Goal: Task Accomplishment & Management: Use online tool/utility

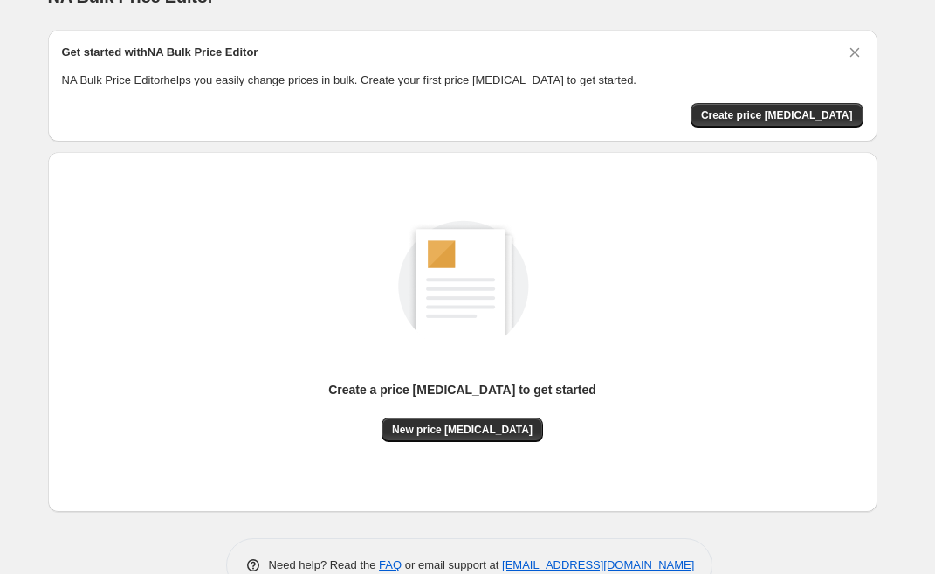
scroll to position [30, 0]
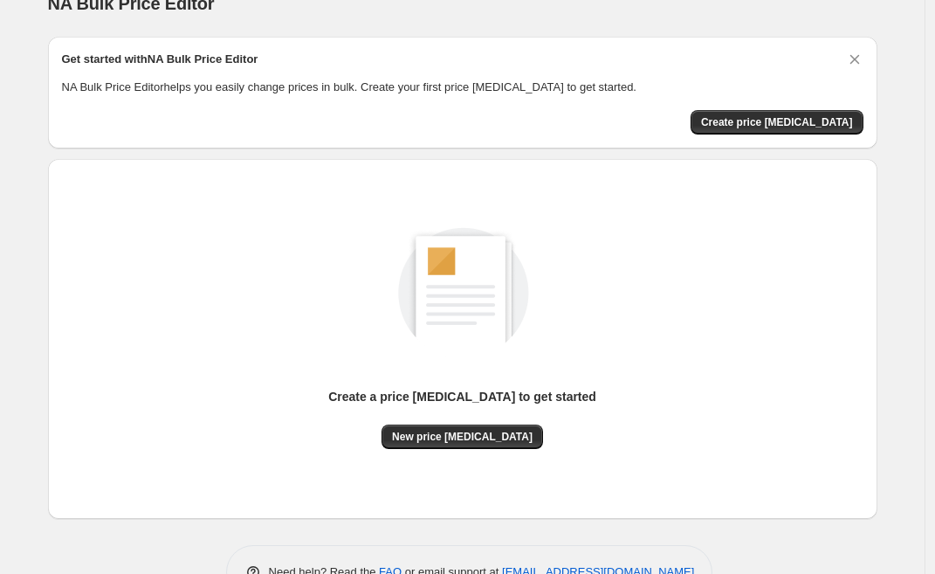
click at [400, 156] on div "Create a price change job to get started New price change job" at bounding box center [455, 332] width 843 height 374
click at [494, 432] on span "New price change job" at bounding box center [462, 437] width 141 height 14
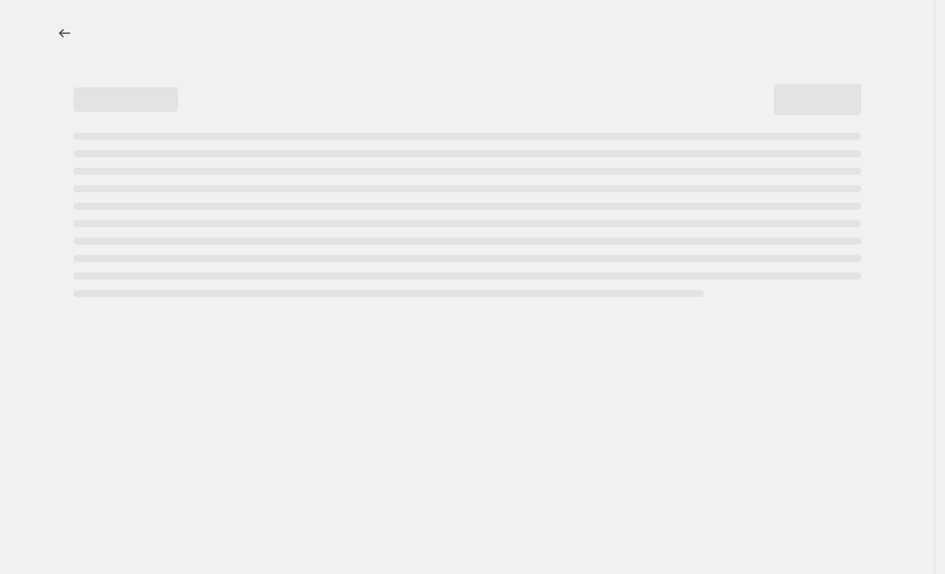
select select "percentage"
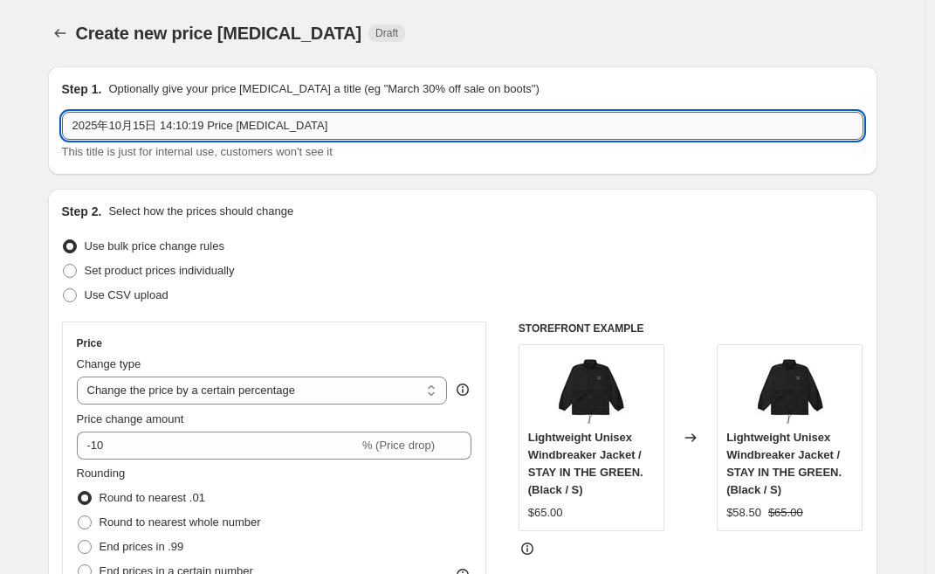
click at [223, 125] on input "2025年10月15日 14:10:19 Price change job" at bounding box center [462, 126] width 801 height 28
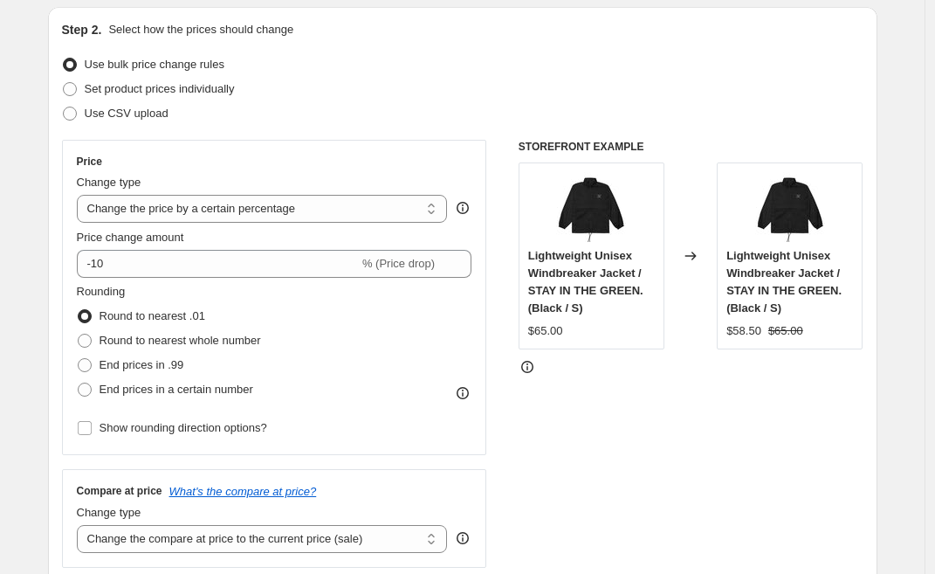
scroll to position [224, 0]
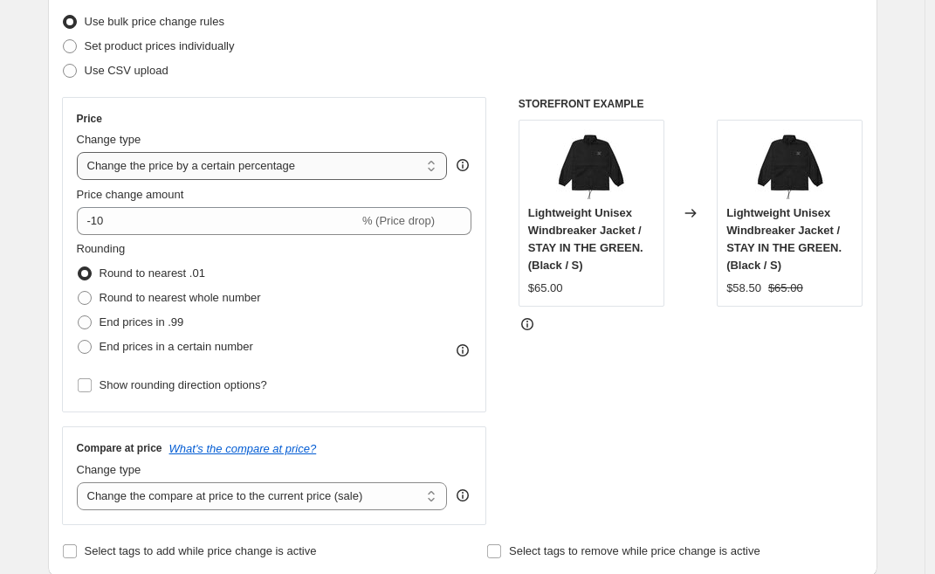
click at [169, 173] on select "Change the price to a certain amount Change the price by a certain amount Chang…" at bounding box center [262, 166] width 371 height 28
click at [81, 152] on select "Change the price to a certain amount Change the price by a certain amount Chang…" at bounding box center [262, 166] width 371 height 28
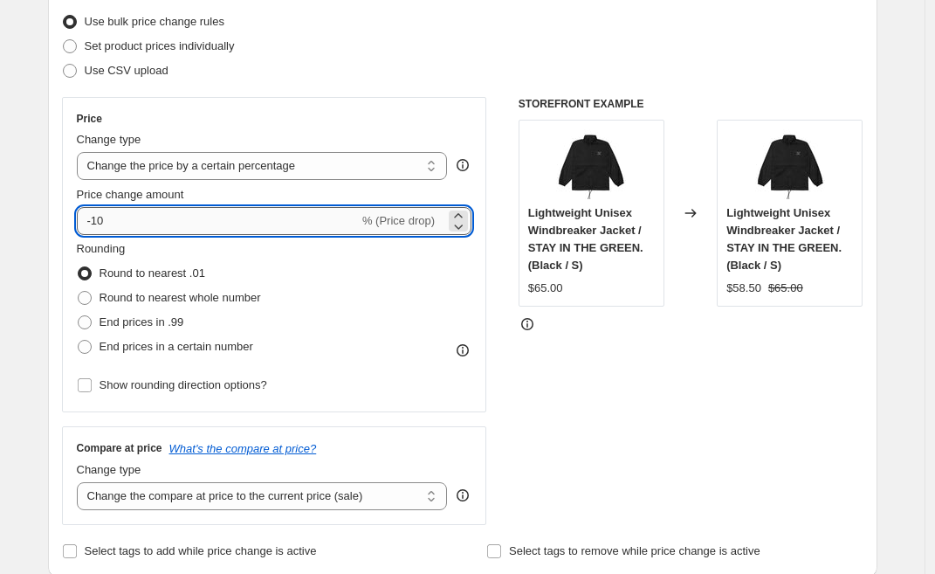
click at [127, 222] on input "-10" at bounding box center [218, 221] width 282 height 28
drag, startPoint x: 103, startPoint y: 222, endPoint x: 113, endPoint y: 223, distance: 10.5
click at [113, 223] on input "-10" at bounding box center [218, 221] width 282 height 28
type input "-15"
click at [65, 330] on div "Price Change type Change the price to a certain amount Change the price by a ce…" at bounding box center [274, 254] width 425 height 315
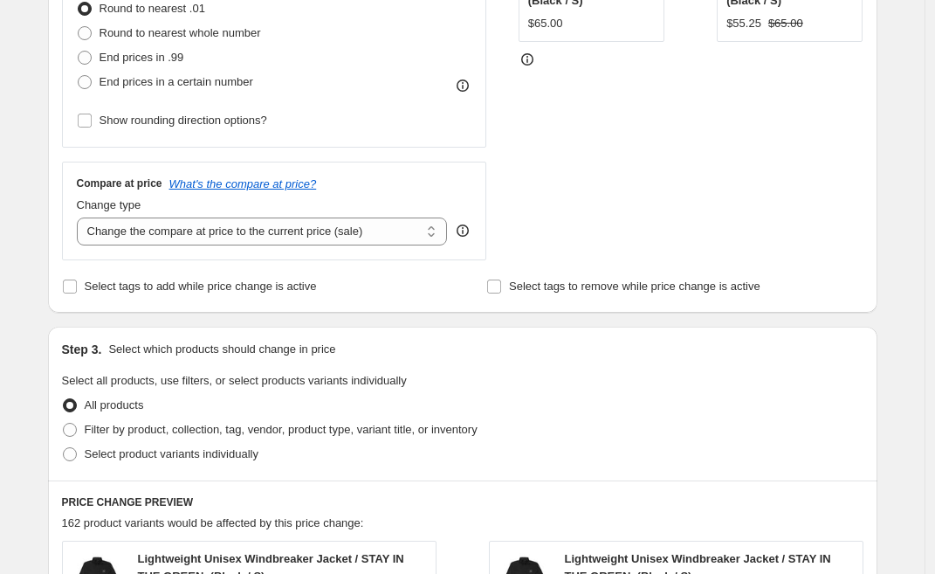
scroll to position [488, 0]
click at [228, 234] on select "Change the compare at price to the current price (sale) Change the compare at p…" at bounding box center [262, 232] width 371 height 28
select select "pp"
click at [81, 218] on select "Change the compare at price to the current price (sale) Change the compare at p…" at bounding box center [262, 232] width 371 height 28
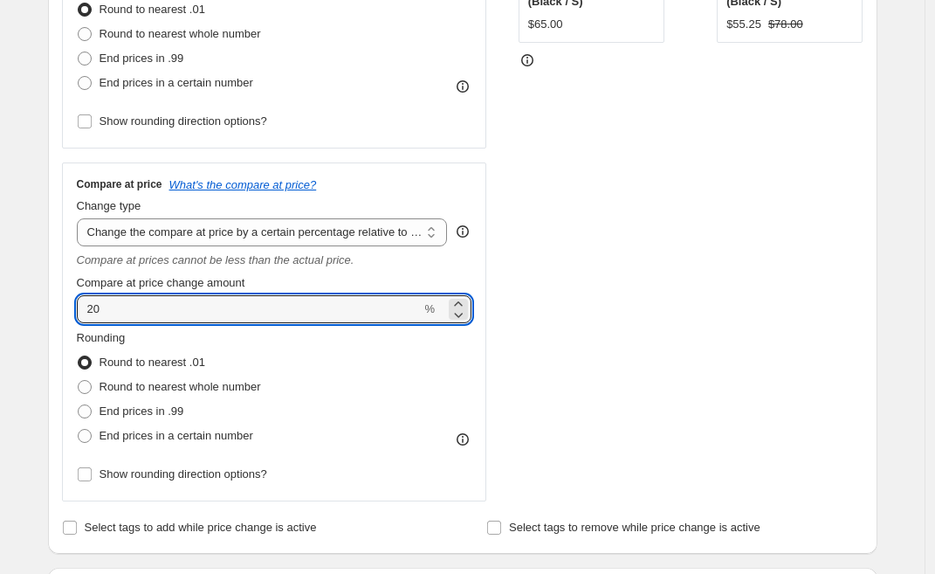
drag, startPoint x: 141, startPoint y: 311, endPoint x: 71, endPoint y: 307, distance: 70.8
click at [71, 307] on div "Compare at price What's the compare at price? Change type Change the compare at…" at bounding box center [274, 331] width 425 height 339
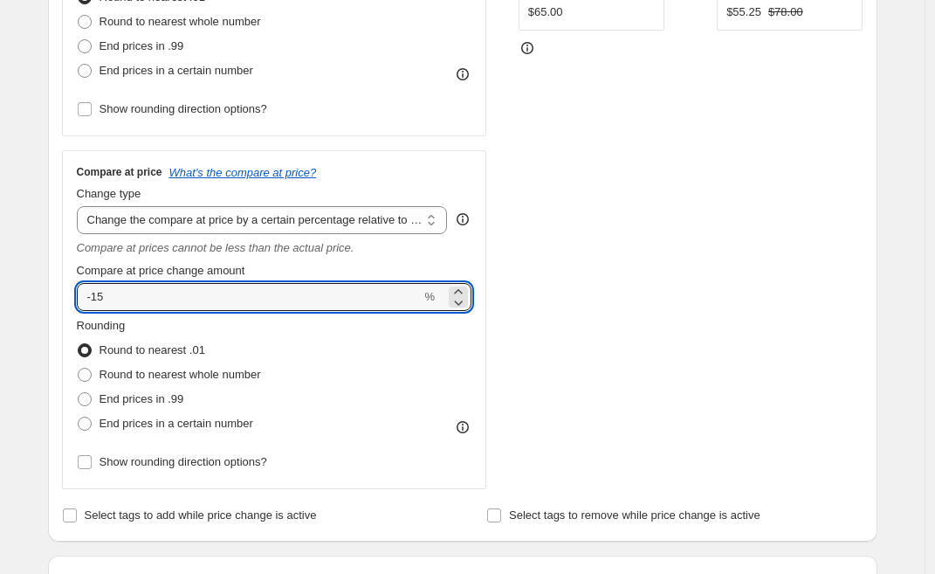
scroll to position [496, 0]
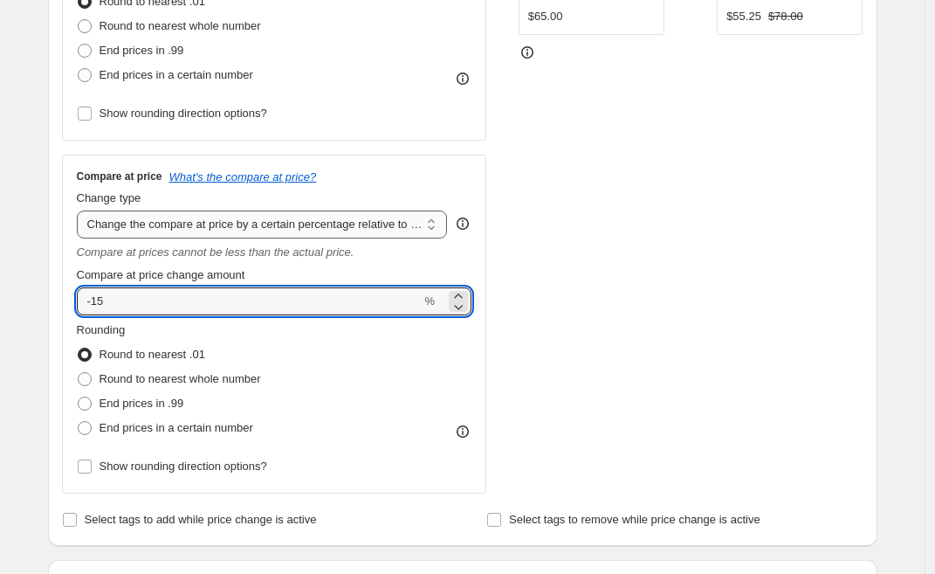
type input "-15"
click at [409, 225] on select "Change the compare at price to the current price (sale) Change the compare at p…" at bounding box center [262, 224] width 371 height 28
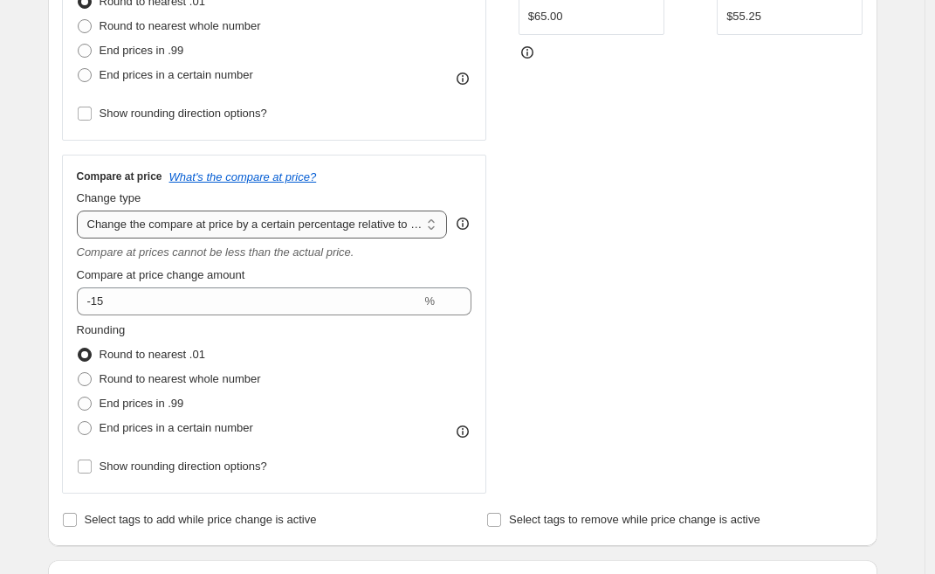
click at [81, 210] on select "Change the compare at price to the current price (sale) Change the compare at p…" at bounding box center [262, 224] width 371 height 28
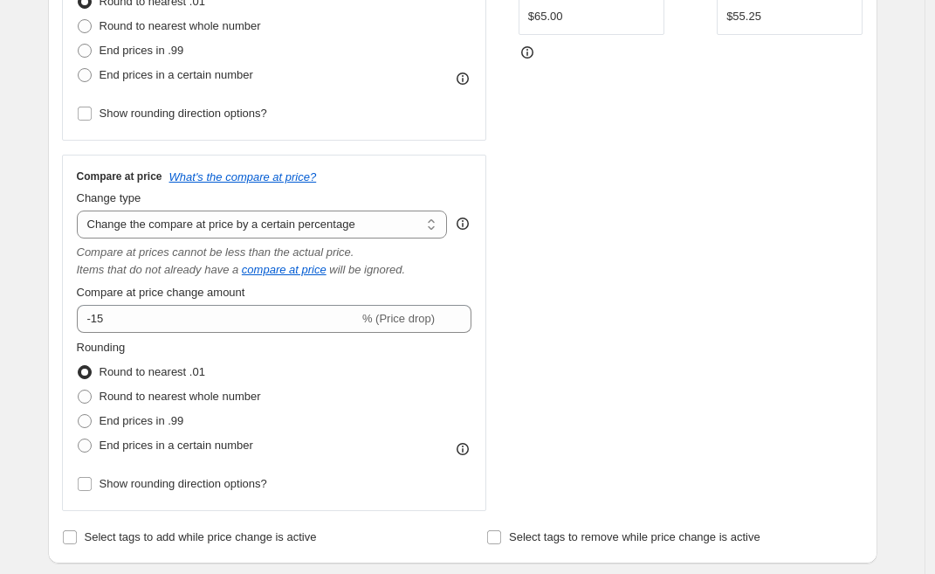
click at [624, 206] on div "STOREFRONT EXAMPLE Lightweight Unisex Windbreaker Jacket / STAY IN THE GREEN. (…" at bounding box center [691, 167] width 345 height 685
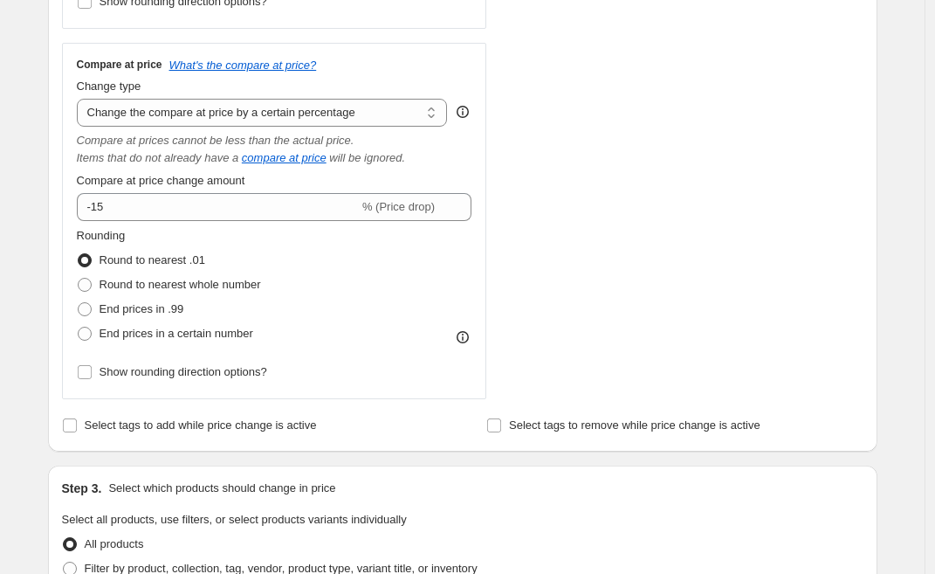
scroll to position [605, 0]
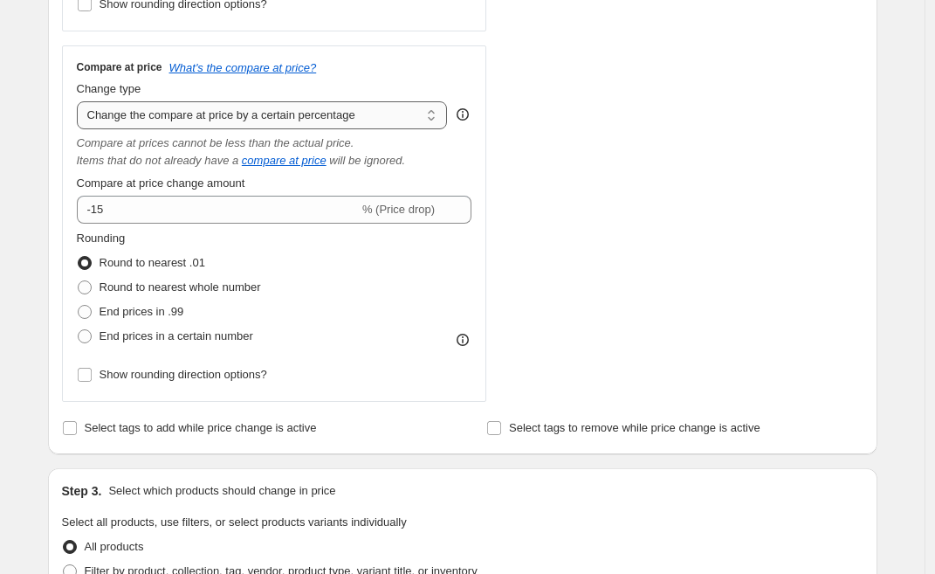
click at [426, 119] on select "Change the compare at price to the current price (sale) Change the compare at p…" at bounding box center [262, 115] width 371 height 28
select select "ep"
click at [81, 101] on select "Change the compare at price to the current price (sale) Change the compare at p…" at bounding box center [262, 115] width 371 height 28
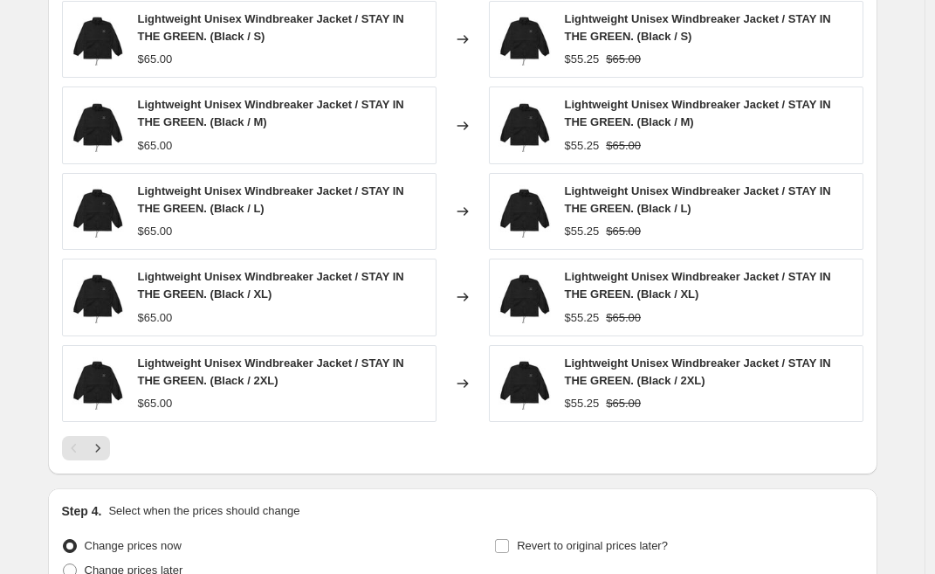
scroll to position [1111, 0]
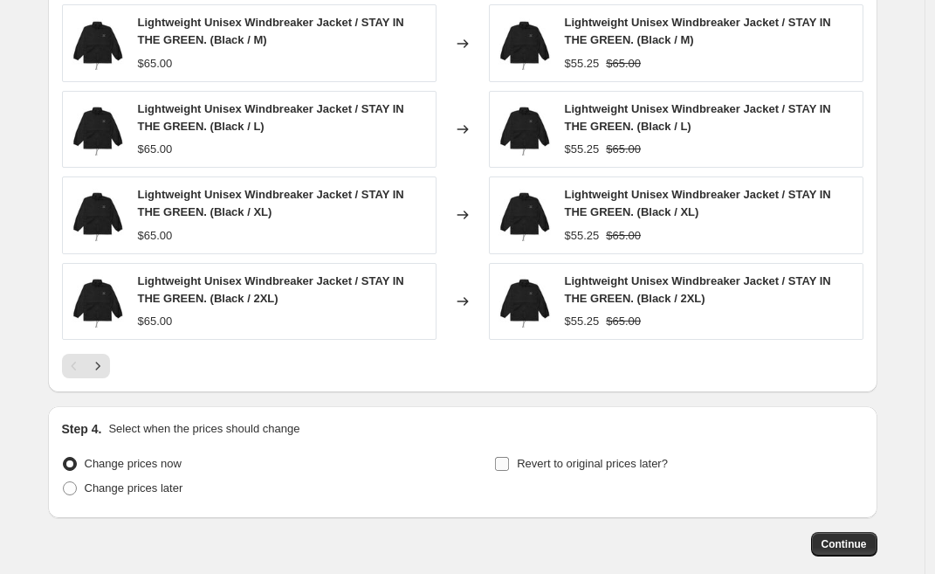
click at [505, 464] on input "Revert to original prices later?" at bounding box center [502, 464] width 14 height 14
checkbox input "true"
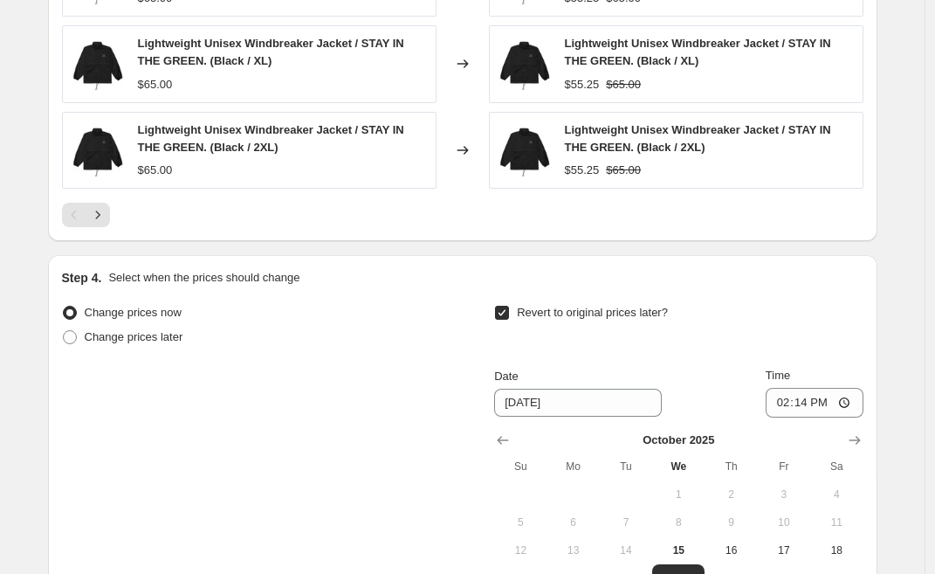
scroll to position [1360, 0]
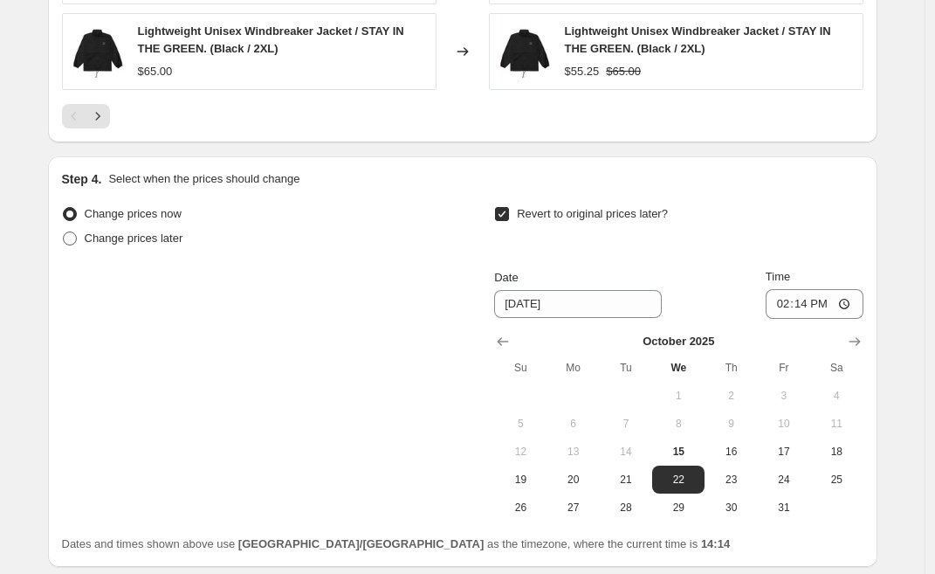
click at [74, 242] on span at bounding box center [70, 238] width 14 height 14
click at [64, 232] on input "Change prices later" at bounding box center [63, 231] width 1 height 1
radio input "true"
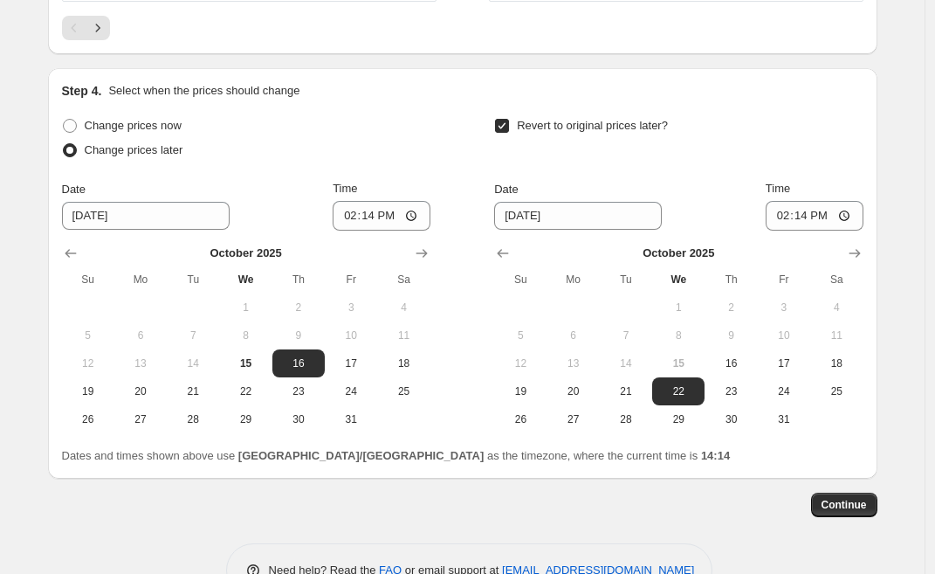
scroll to position [1466, 0]
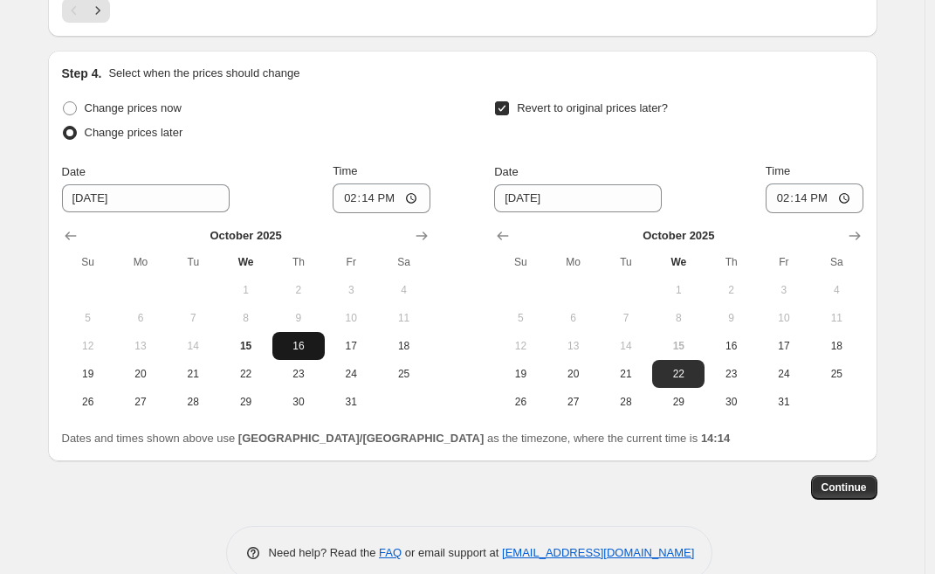
click at [306, 347] on span "16" at bounding box center [298, 346] width 38 height 14
click at [254, 344] on span "15" at bounding box center [245, 346] width 38 height 14
type input "10/15/2025"
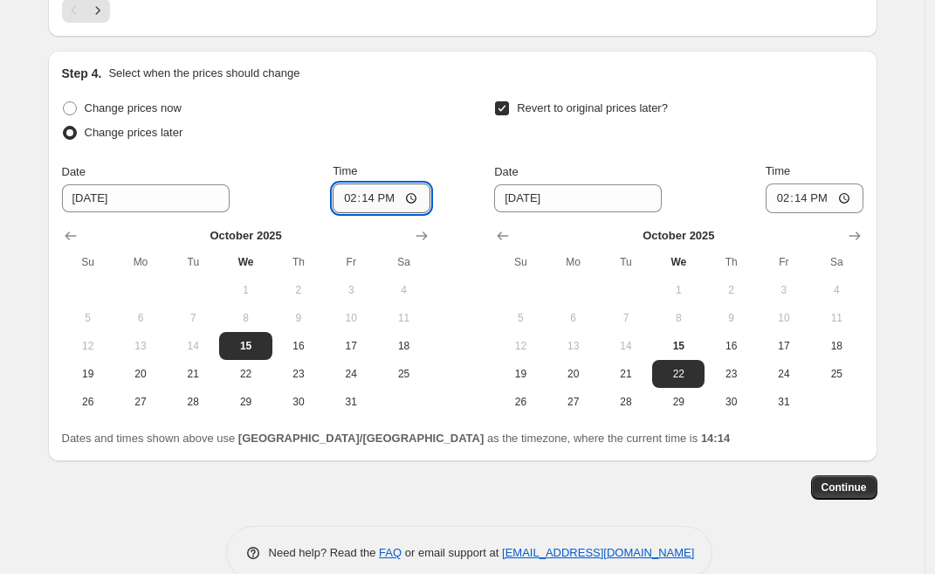
click at [392, 197] on input "14:14" at bounding box center [382, 198] width 98 height 30
type input "14:30"
click at [530, 201] on input "10/22/2025" at bounding box center [578, 198] width 168 height 28
click at [693, 348] on span "15" at bounding box center [678, 346] width 38 height 14
type input "10/15/2025"
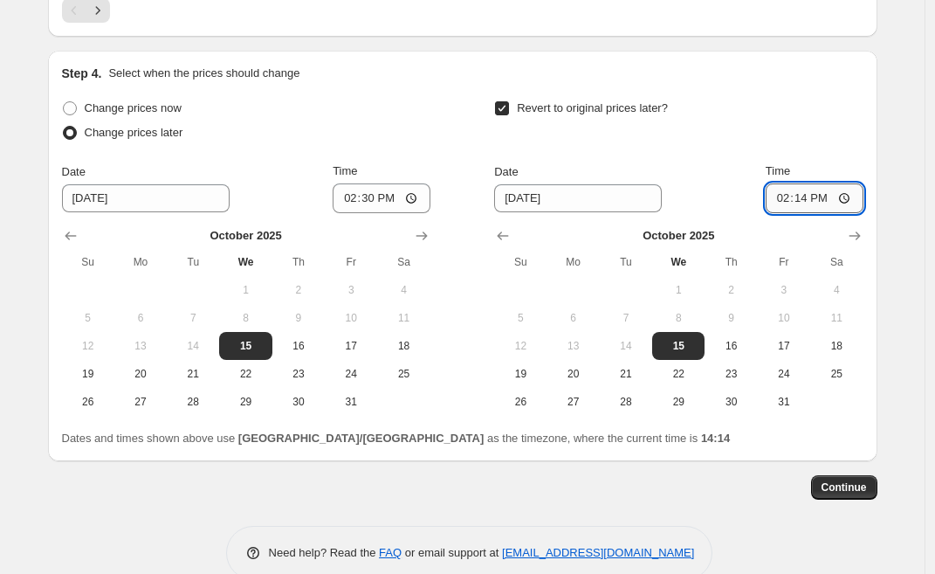
click at [803, 200] on input "14:14" at bounding box center [815, 198] width 98 height 30
click at [803, 200] on input "15:00" at bounding box center [815, 198] width 98 height 30
type input "14:45"
click at [724, 477] on div "Continue" at bounding box center [462, 487] width 829 height 24
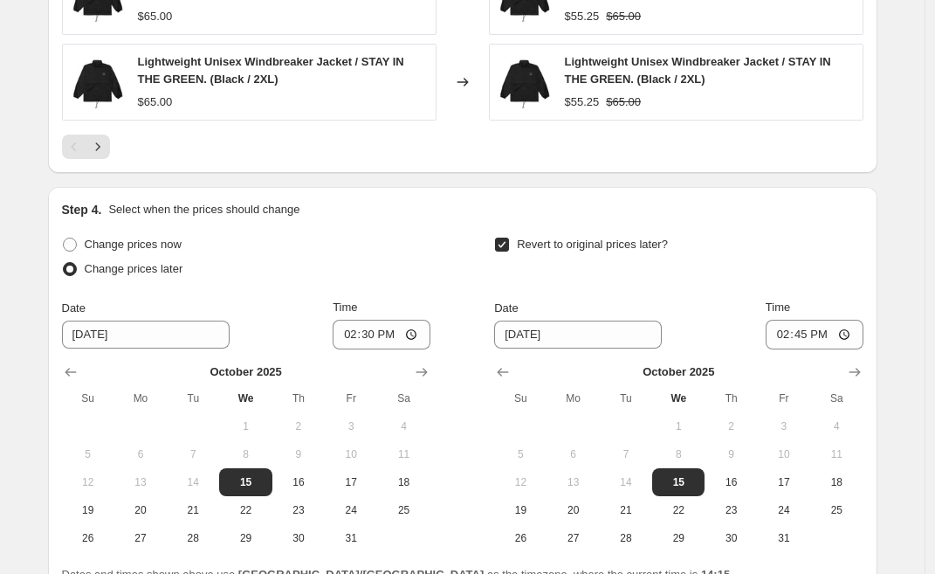
scroll to position [1498, 0]
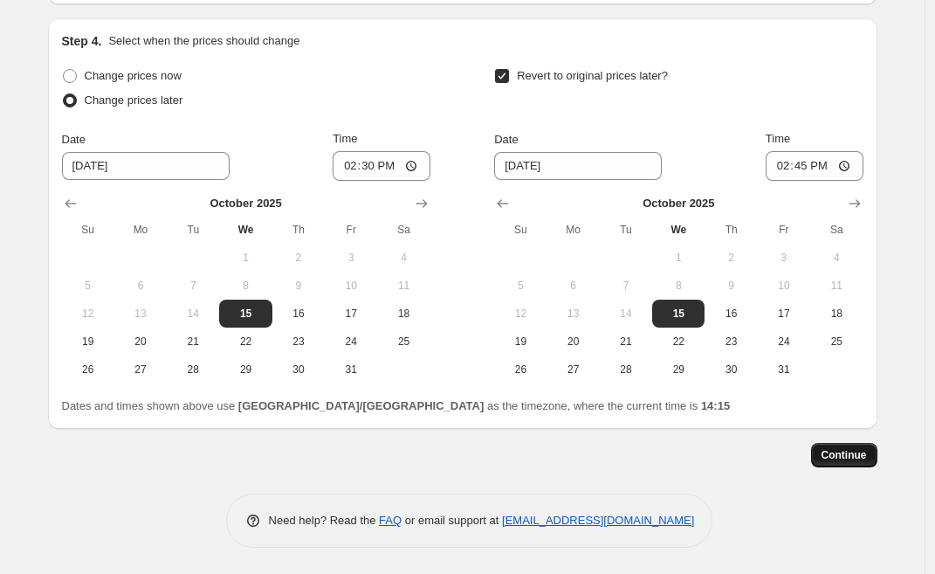
click at [826, 451] on span "Continue" at bounding box center [844, 455] width 45 height 14
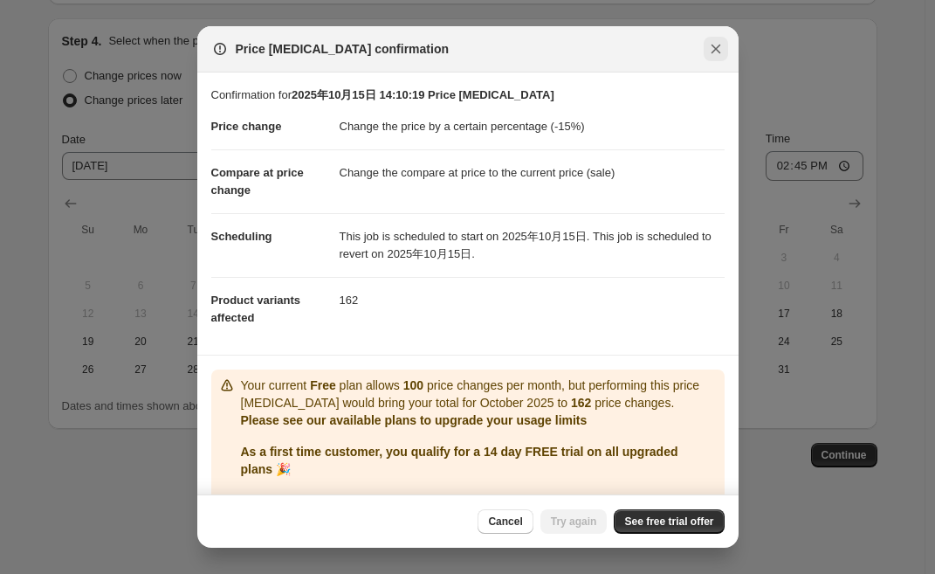
click at [715, 50] on icon "Close" at bounding box center [715, 48] width 17 height 17
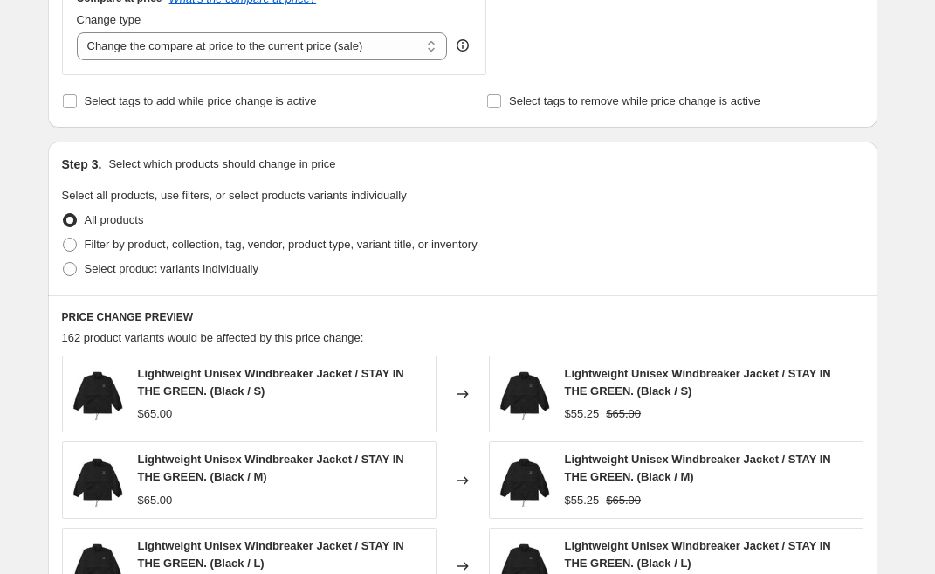
scroll to position [670, 0]
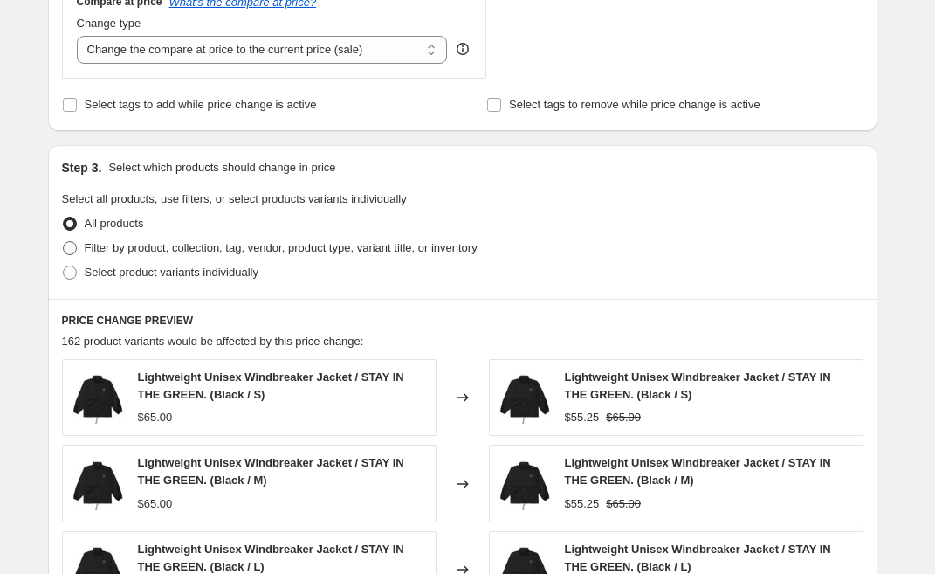
click at [74, 245] on span at bounding box center [70, 248] width 14 height 14
click at [64, 242] on input "Filter by product, collection, tag, vendor, product type, variant title, or inv…" at bounding box center [63, 241] width 1 height 1
radio input "true"
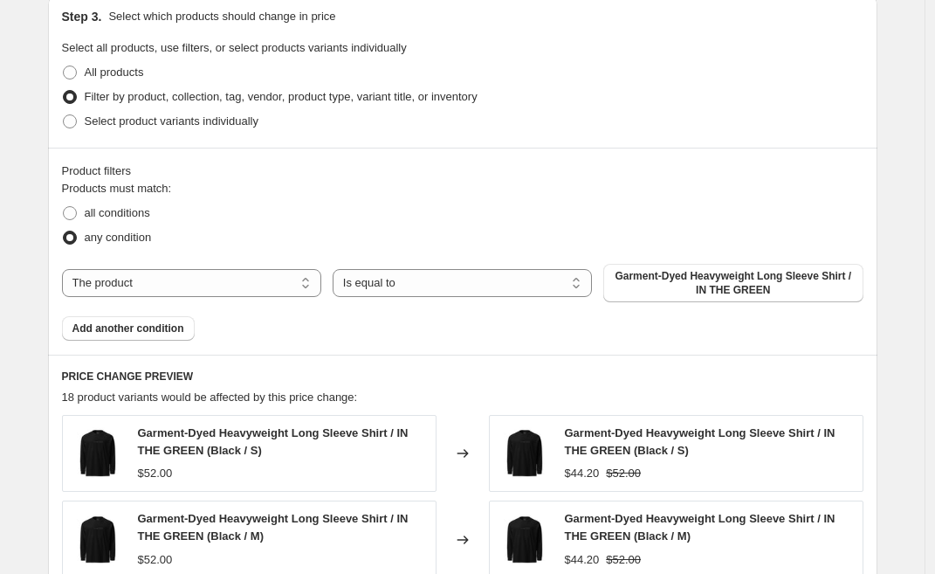
scroll to position [822, 0]
click at [656, 280] on span "Garment-Dyed Heavyweight Long Sleeve Shirt / IN THE GREEN" at bounding box center [733, 282] width 238 height 28
click at [73, 121] on span at bounding box center [70, 120] width 14 height 14
click at [64, 114] on input "Select product variants individually" at bounding box center [63, 113] width 1 height 1
radio input "true"
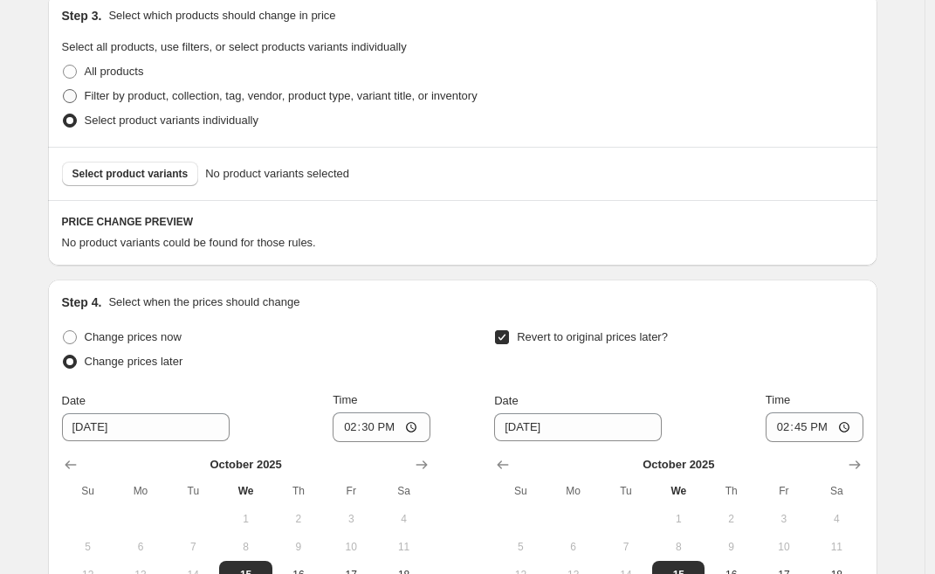
click at [75, 100] on span at bounding box center [70, 96] width 14 height 14
click at [64, 90] on input "Filter by product, collection, tag, vendor, product type, variant title, or inv…" at bounding box center [63, 89] width 1 height 1
radio input "true"
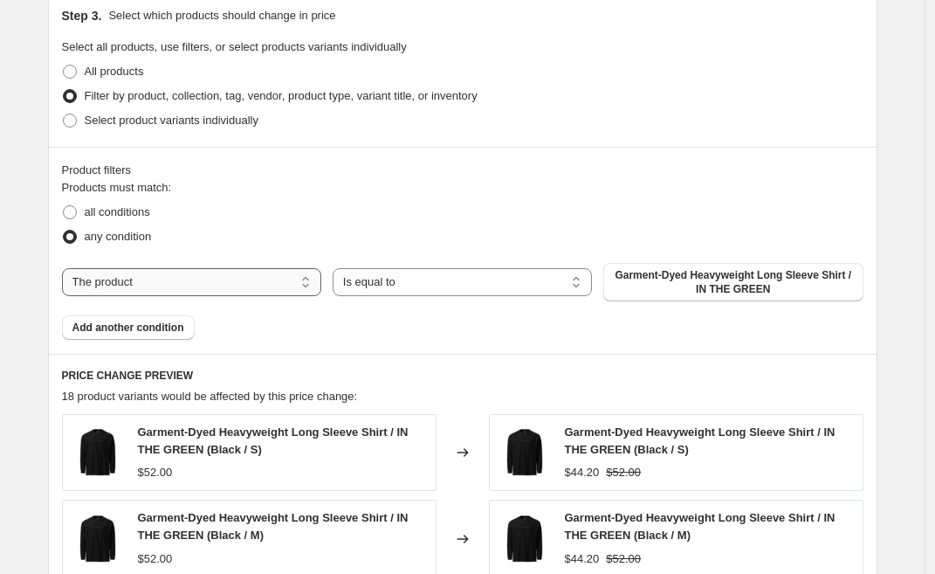
click at [244, 272] on select "The product The product's collection The product's tag The product's vendor The…" at bounding box center [191, 282] width 259 height 28
select select "tag"
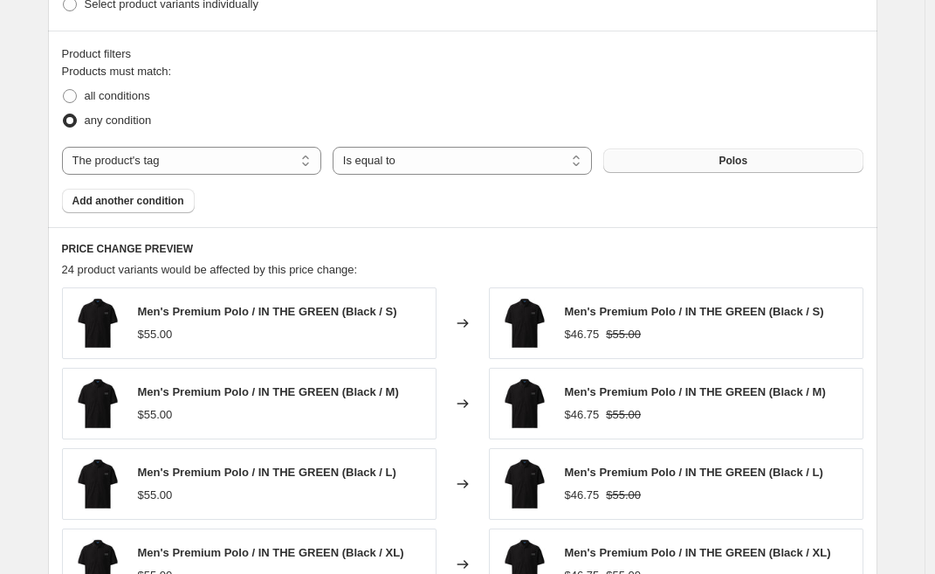
scroll to position [938, 0]
click at [735, 169] on button "Polos" at bounding box center [732, 161] width 259 height 24
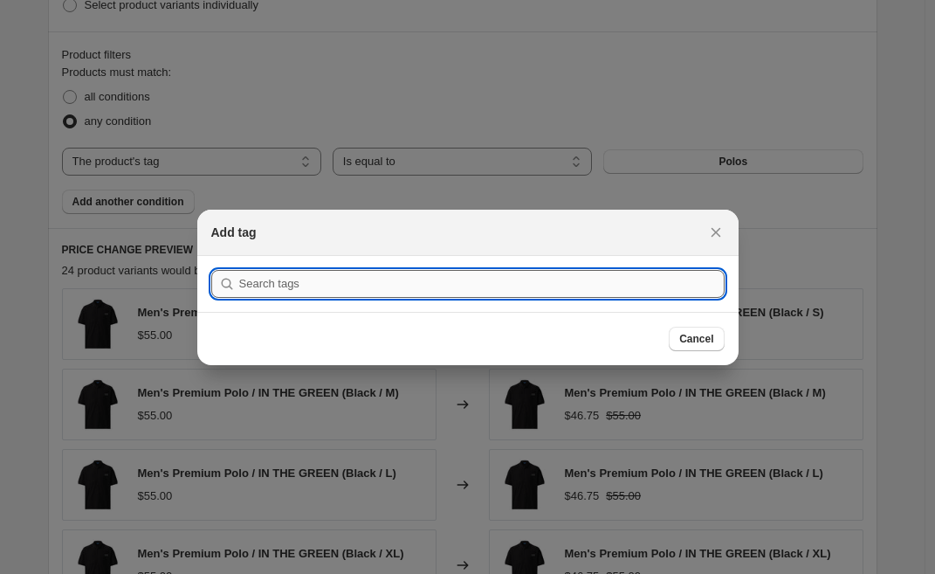
click at [574, 285] on input ":r2s:" at bounding box center [481, 284] width 485 height 28
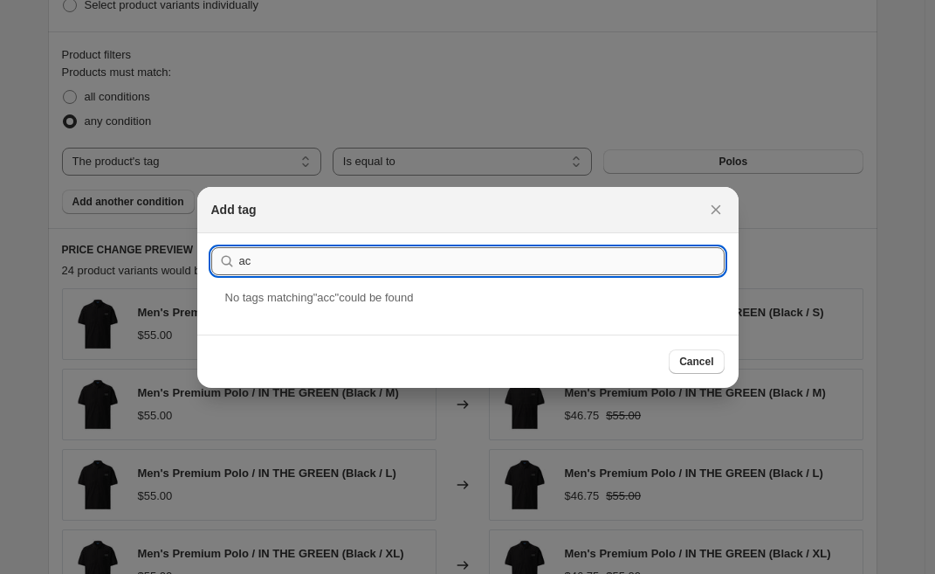
type input "a"
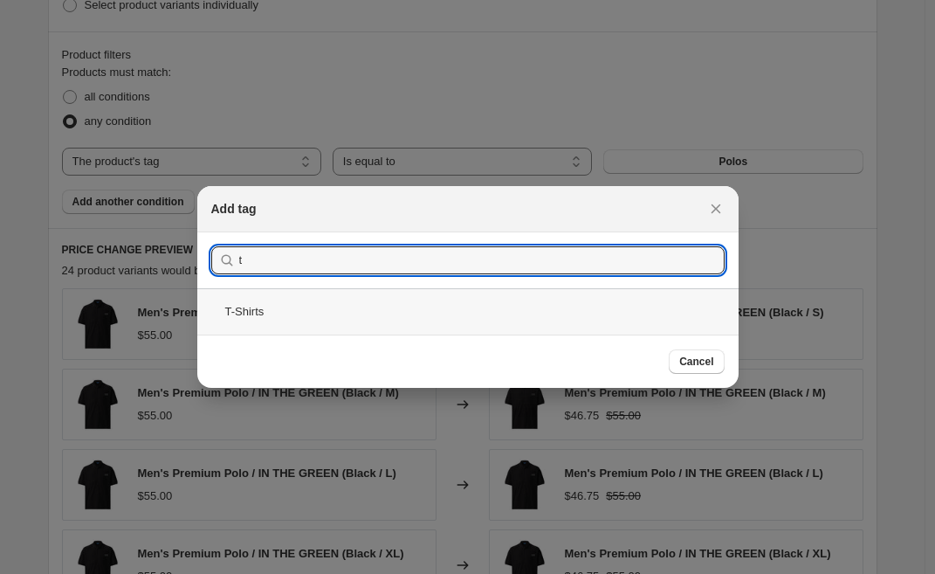
type input "t"
click at [256, 316] on div "T-Shirts" at bounding box center [467, 311] width 541 height 46
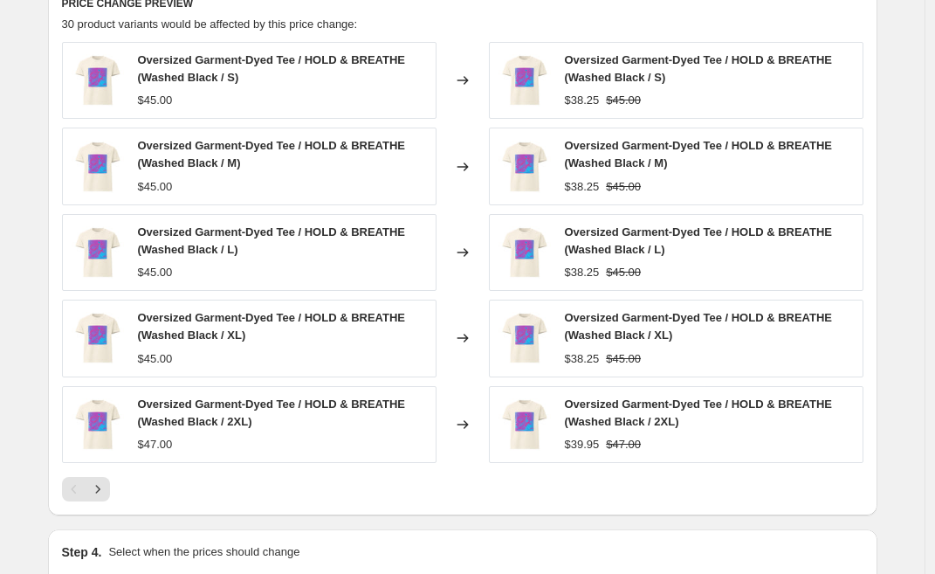
scroll to position [1695, 0]
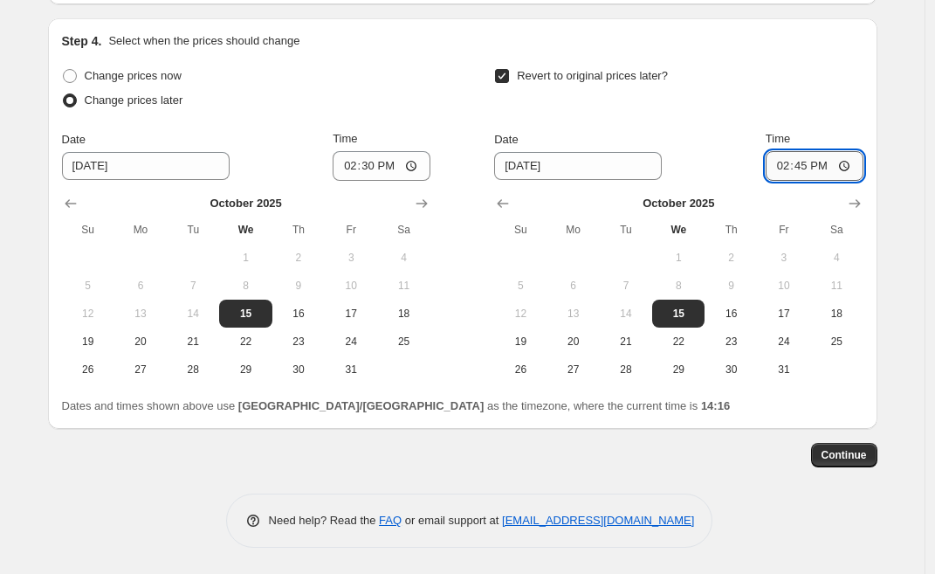
click at [808, 170] on input "14:45" at bounding box center [815, 166] width 98 height 30
type input "15:00"
click at [393, 167] on input "14:30" at bounding box center [382, 166] width 98 height 30
type input "14:20"
click at [801, 168] on input "15:00" at bounding box center [815, 166] width 98 height 30
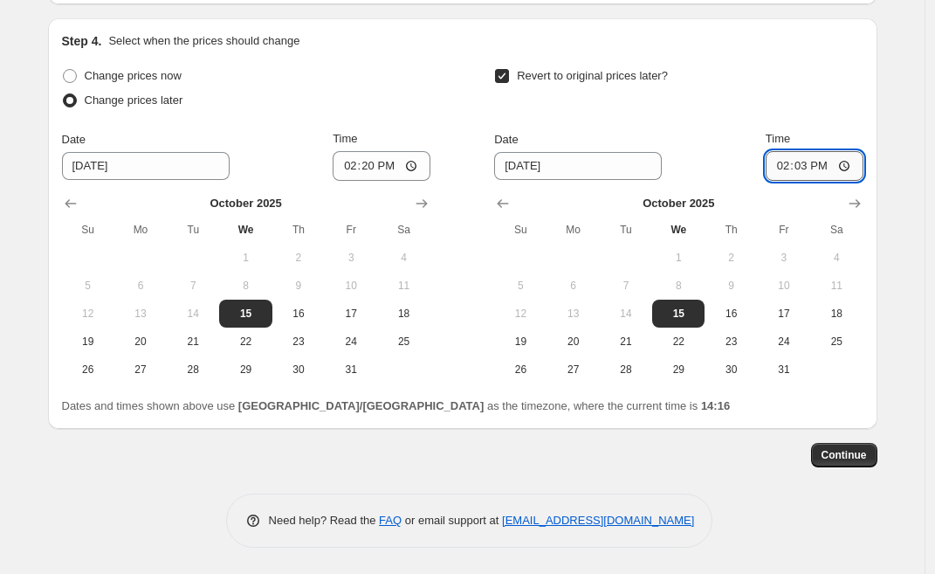
type input "14:30"
click at [856, 457] on span "Continue" at bounding box center [844, 455] width 45 height 14
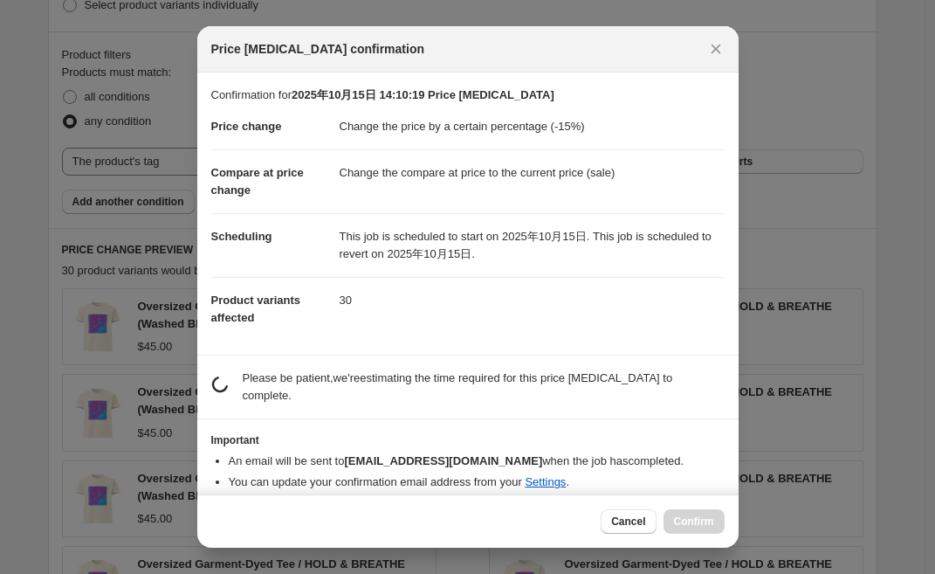
scroll to position [0, 0]
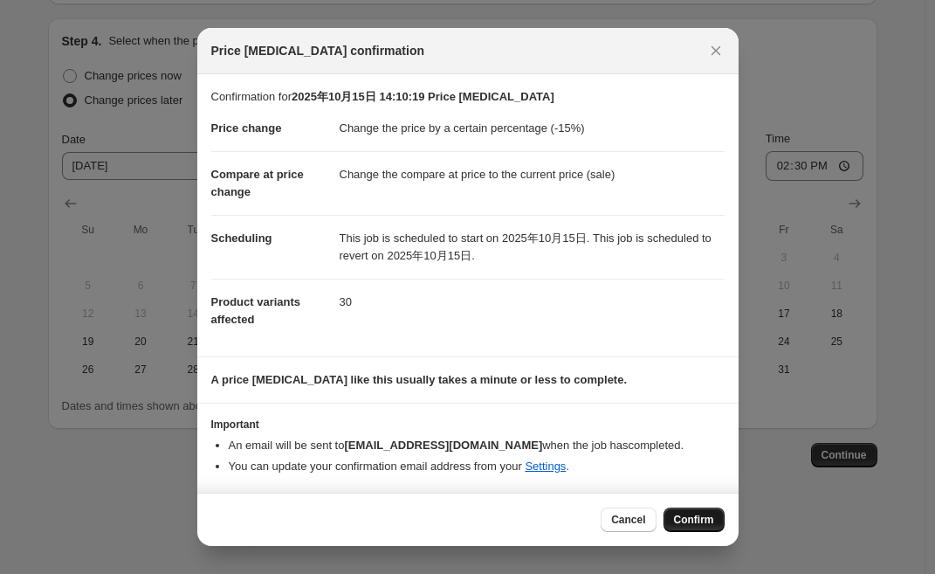
click at [696, 519] on span "Confirm" at bounding box center [694, 519] width 40 height 14
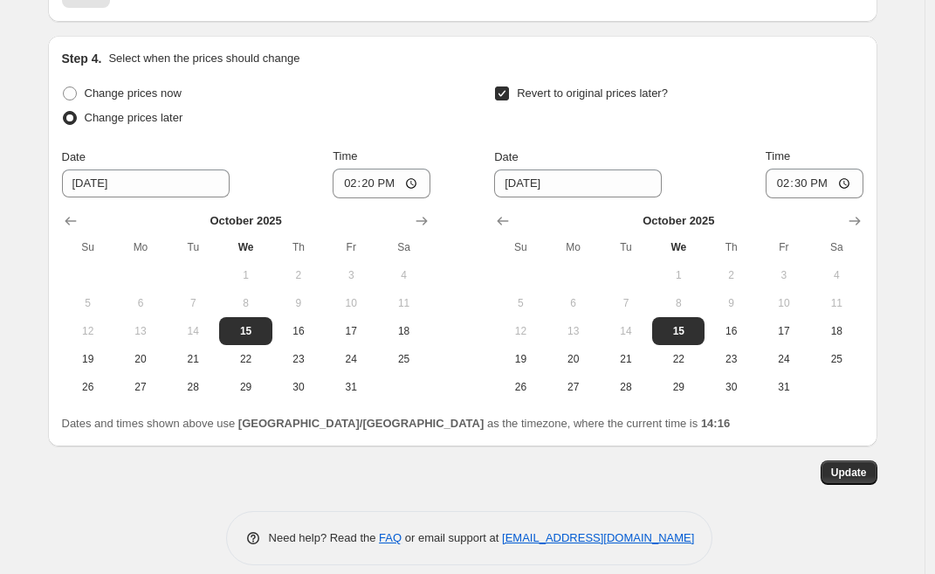
scroll to position [1801, 0]
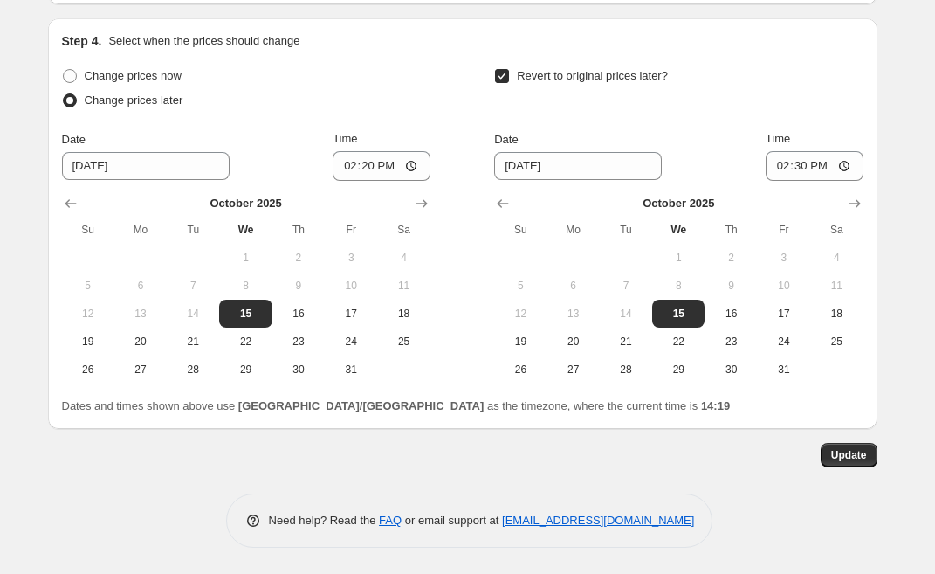
select select "percentage"
select select "tag"
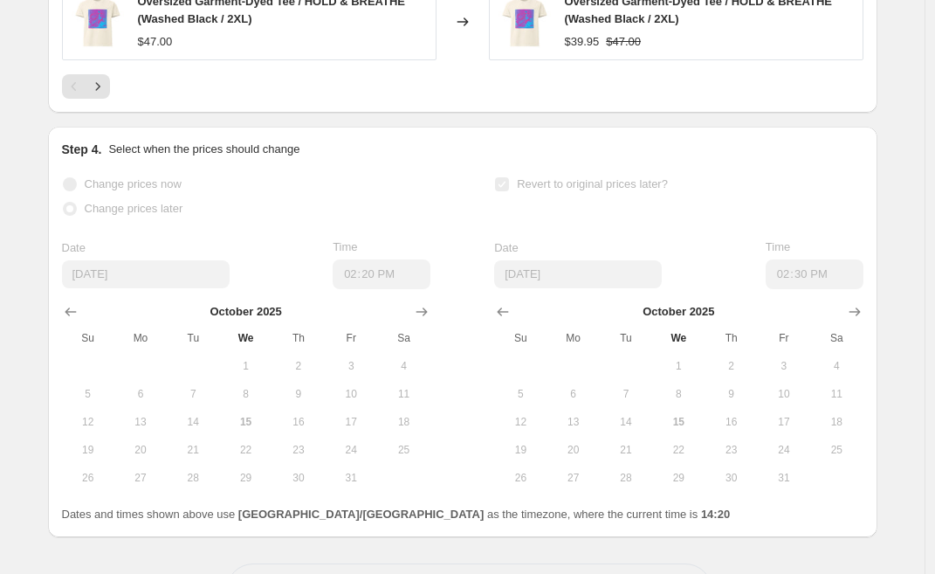
scroll to position [0, 0]
